Goal: Task Accomplishment & Management: Manage account settings

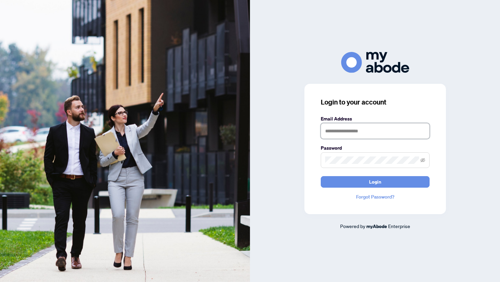
click at [333, 134] on input "text" at bounding box center [375, 131] width 109 height 16
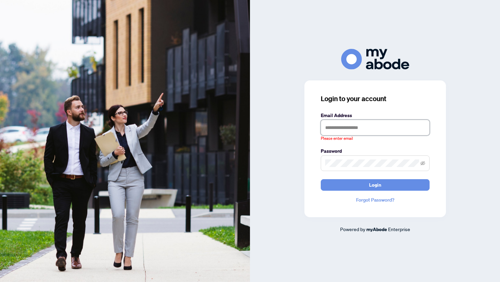
type input "**********"
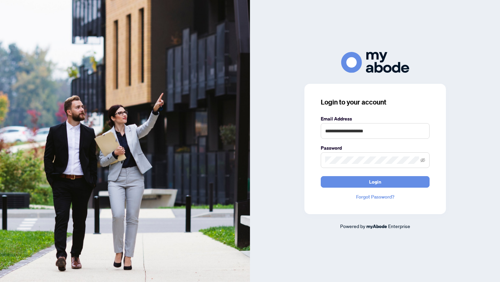
click at [352, 175] on form "**********" at bounding box center [375, 151] width 109 height 73
click at [347, 183] on button "Login" at bounding box center [375, 182] width 109 height 12
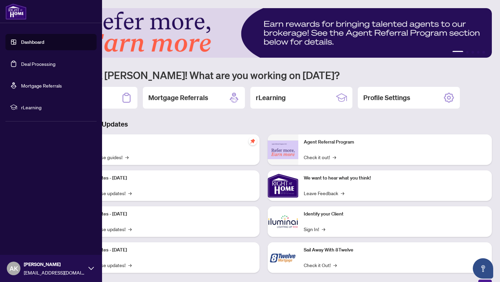
click at [21, 43] on link "Dashboard" at bounding box center [32, 42] width 23 height 6
click at [21, 61] on link "Deal Processing" at bounding box center [38, 64] width 34 height 6
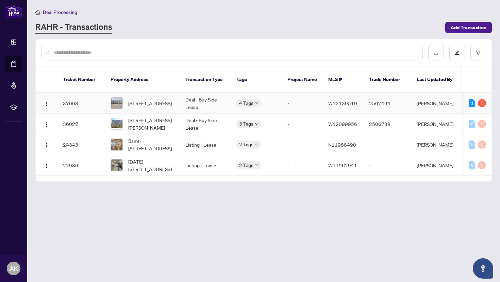
click at [478, 106] on div "1 3" at bounding box center [477, 103] width 17 height 8
click at [472, 102] on div "1" at bounding box center [472, 103] width 6 height 8
click at [399, 105] on td "2507494" at bounding box center [387, 103] width 48 height 21
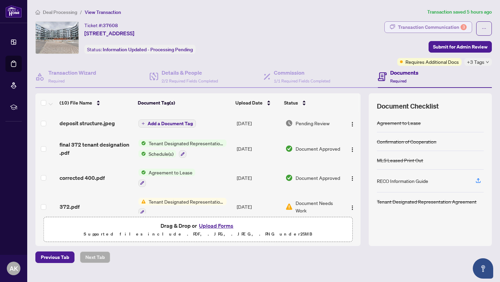
click at [422, 26] on div "Transaction Communication 3" at bounding box center [432, 27] width 69 height 11
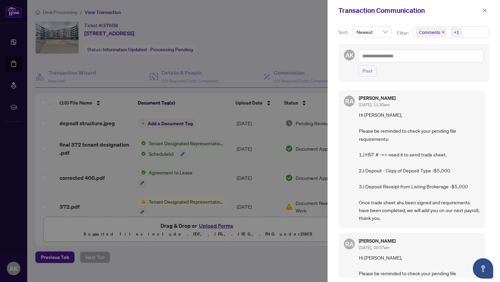
scroll to position [10, 0]
